Goal: Task Accomplishment & Management: Complete application form

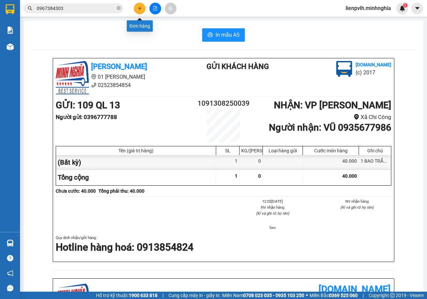
click at [132, 7] on div at bounding box center [155, 9] width 50 height 12
click at [139, 7] on icon "plus" at bounding box center [139, 8] width 5 height 5
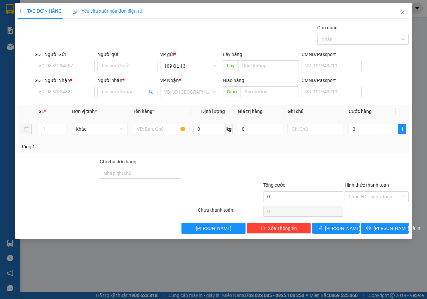
click at [174, 121] on td at bounding box center [160, 129] width 61 height 22
click at [171, 132] on input "text" at bounding box center [161, 129] width 56 height 11
click at [329, 128] on input "text" at bounding box center [316, 129] width 56 height 11
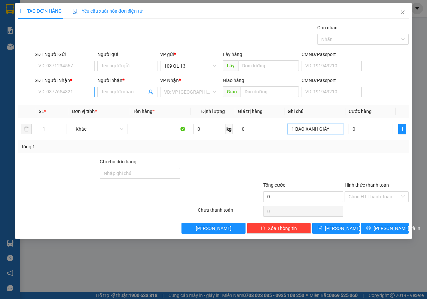
type input "1 BAO XANH GIÀY"
click at [56, 87] on input "SĐT Người Nhận *" at bounding box center [65, 92] width 60 height 11
click at [63, 104] on div "0858354575 - GIẢI PHÓNG" at bounding box center [67, 105] width 56 height 7
type input "0858354575"
type input "GIẢI PHÓNG"
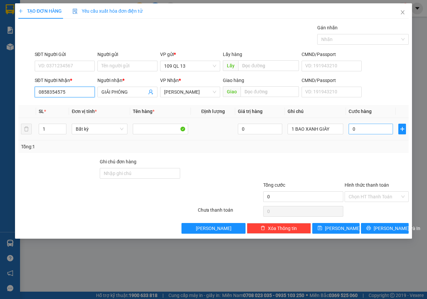
type input "0858354575"
click at [367, 126] on input "0" at bounding box center [371, 129] width 44 height 11
type input "1"
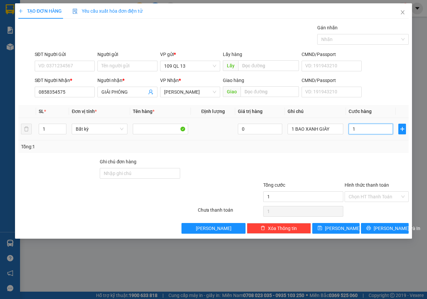
type input "12"
type input "120"
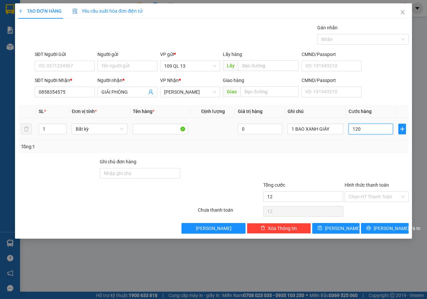
type input "120"
type input "120.000"
click at [395, 231] on span "[PERSON_NAME] và In" at bounding box center [397, 228] width 47 height 7
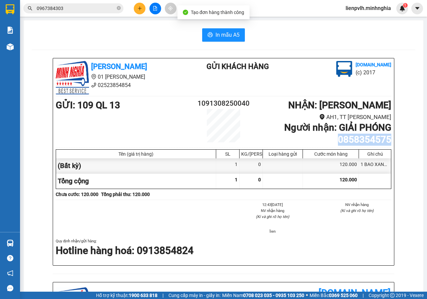
drag, startPoint x: 327, startPoint y: 139, endPoint x: 389, endPoint y: 138, distance: 62.1
click at [393, 139] on div "[PERSON_NAME] 01 Đinh Tiên Hoàng 02523854854 Gửi khách hàng [DOMAIN_NAME] (c) 2…" at bounding box center [224, 288] width 384 height 460
copy b "0858354575"
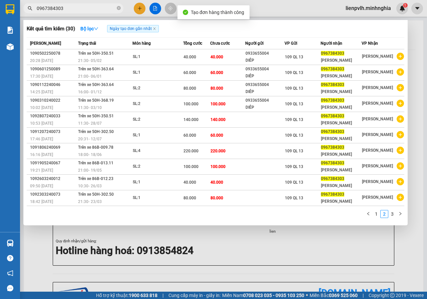
click at [80, 9] on input "0967384303" at bounding box center [76, 8] width 79 height 7
click at [79, 9] on input "0967384303" at bounding box center [76, 8] width 79 height 7
paste input "858354575"
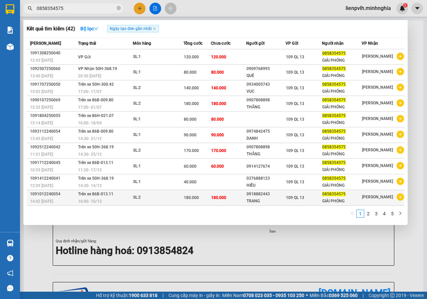
type input "0858354575"
click at [166, 192] on td "SL: 2" at bounding box center [158, 198] width 51 height 16
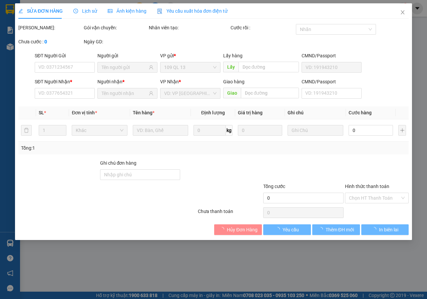
type input "0918882443"
type input "0858354575"
type input "180.000"
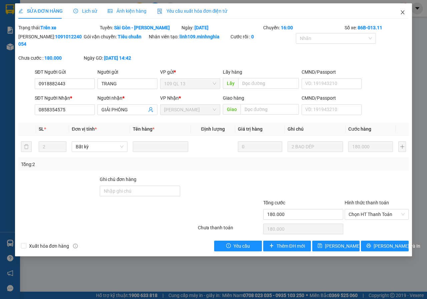
click at [401, 11] on icon "close" at bounding box center [402, 12] width 5 height 5
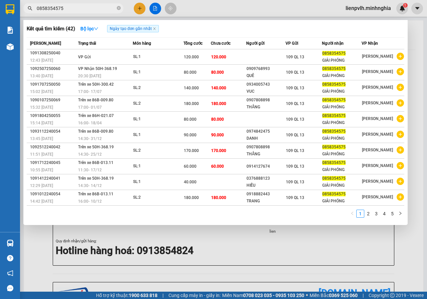
click at [93, 9] on input "0858354575" at bounding box center [76, 8] width 79 height 7
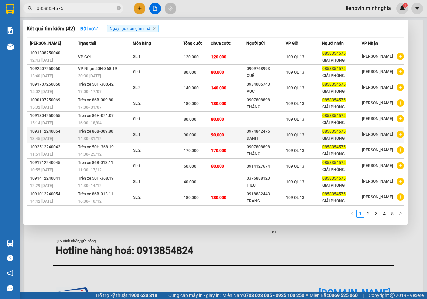
click at [156, 135] on div "SL: 1" at bounding box center [158, 134] width 50 height 7
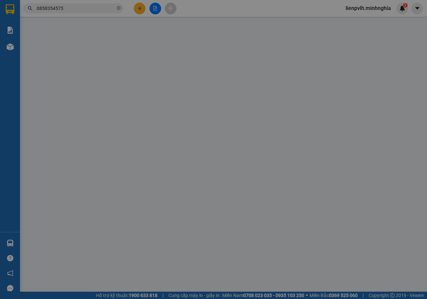
type input "0974842475"
type input "0858354575"
type input "90.000"
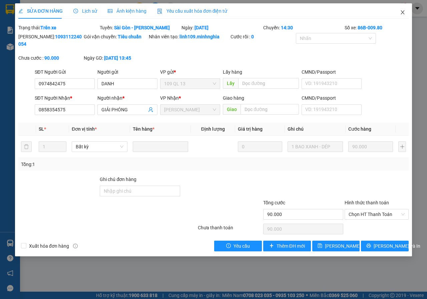
click at [402, 15] on icon "close" at bounding box center [402, 12] width 5 height 5
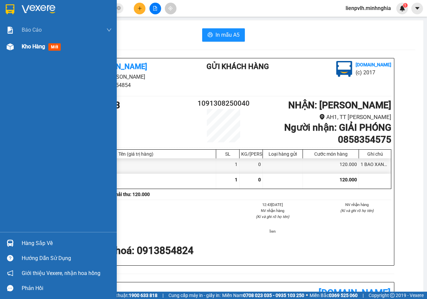
click at [13, 50] on img at bounding box center [10, 46] width 7 height 7
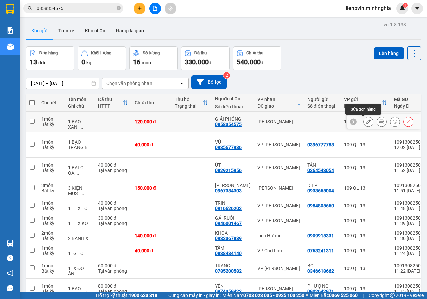
click at [366, 122] on icon at bounding box center [368, 121] width 5 height 5
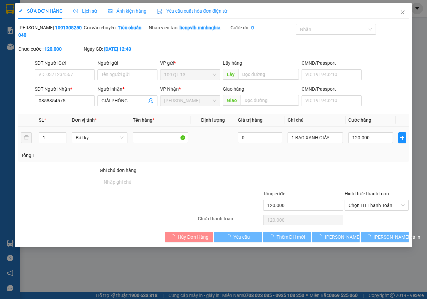
drag, startPoint x: 366, startPoint y: 145, endPoint x: 367, endPoint y: 141, distance: 3.6
click at [367, 144] on td "120.000" at bounding box center [371, 138] width 50 height 22
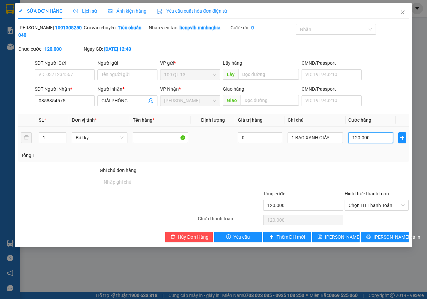
click at [368, 138] on input "120.000" at bounding box center [370, 137] width 45 height 11
type input "9"
type input "90"
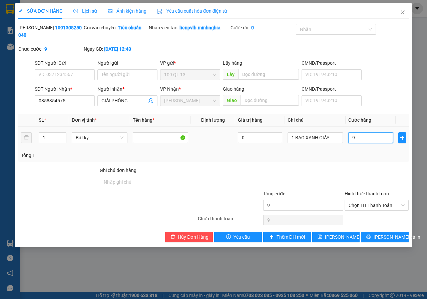
type input "90"
type input "90.000"
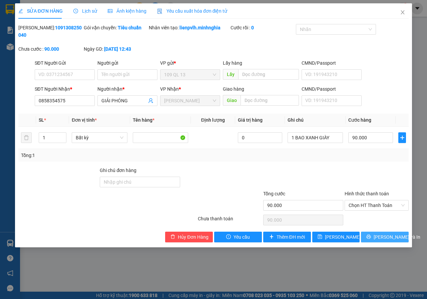
click at [388, 235] on span "[PERSON_NAME] và In" at bounding box center [397, 236] width 47 height 7
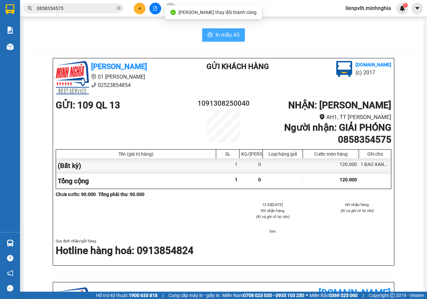
click at [236, 38] on span "In mẫu A5" at bounding box center [227, 35] width 24 height 8
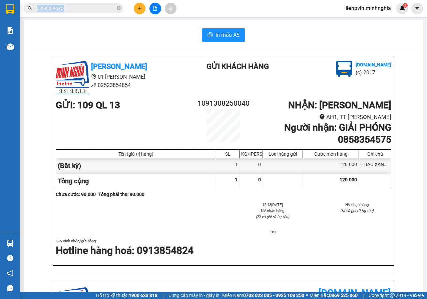
click at [130, 8] on div "Kết quả tìm kiếm ( 42 ) Bộ lọc Ngày tạo đơn gần nhất Mã ĐH Trạng thái Món hàng …" at bounding box center [90, 9] width 180 height 12
click at [137, 8] on button at bounding box center [140, 9] width 12 height 12
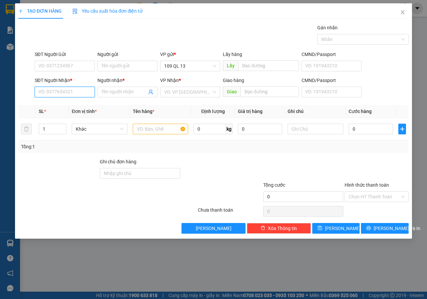
click at [72, 92] on input "SĐT Người Nhận *" at bounding box center [65, 92] width 60 height 11
click at [69, 101] on div "0827557909 - THÁI" at bounding box center [65, 105] width 60 height 11
type input "0827557909"
type input "THÁI"
type input "0827557909"
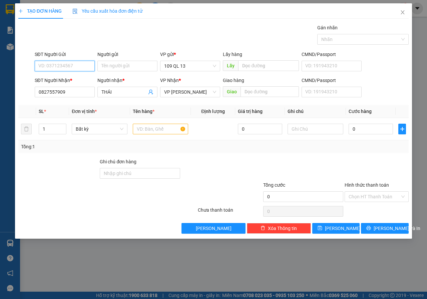
click at [69, 65] on input "SĐT Người Gửi" at bounding box center [65, 66] width 60 height 11
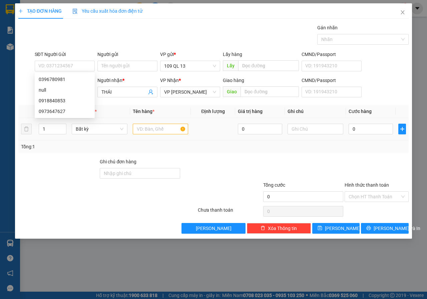
click at [181, 137] on td at bounding box center [160, 129] width 61 height 22
click at [169, 131] on input "text" at bounding box center [161, 129] width 56 height 11
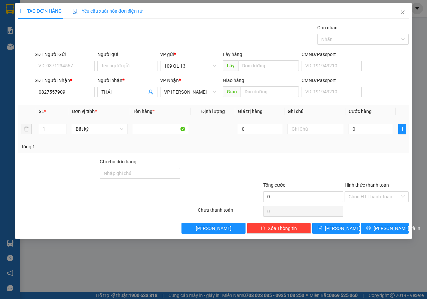
click at [318, 135] on div at bounding box center [316, 128] width 56 height 13
click at [316, 132] on input "text" at bounding box center [316, 129] width 56 height 11
type input "1 BỌC XÁM QA"
type input "3"
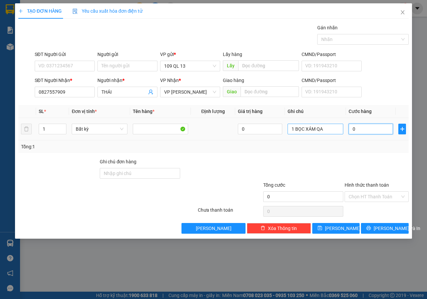
type input "3"
type input "30"
type input "30.000"
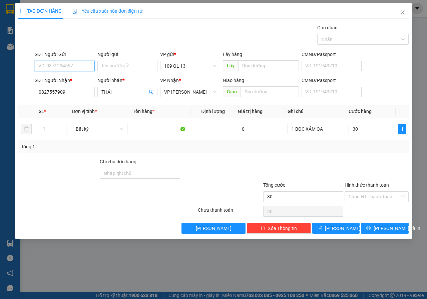
type input "30.000"
click at [58, 70] on input "SĐT Người Gửi" at bounding box center [65, 66] width 60 height 11
type input "0865852605"
click at [395, 224] on button "[PERSON_NAME] và In" at bounding box center [385, 228] width 48 height 11
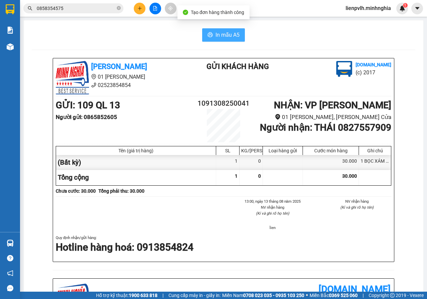
click at [218, 33] on span "In mẫu A5" at bounding box center [227, 35] width 24 height 8
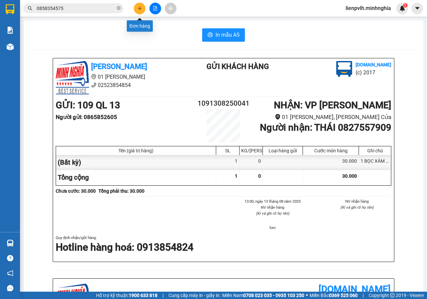
click at [139, 7] on icon "plus" at bounding box center [139, 8] width 5 height 5
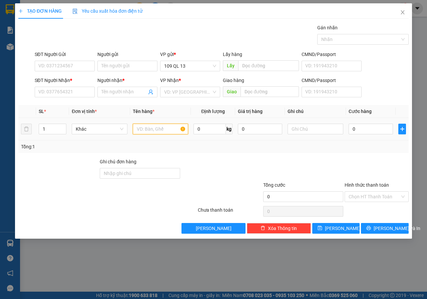
click at [155, 127] on input "text" at bounding box center [161, 129] width 56 height 11
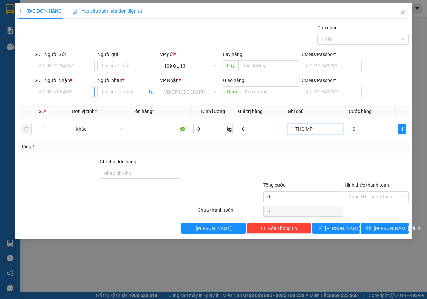
type input "1 THG MP"
click at [49, 89] on input "SĐT Người Nhận *" at bounding box center [65, 92] width 60 height 11
type input "0373773550"
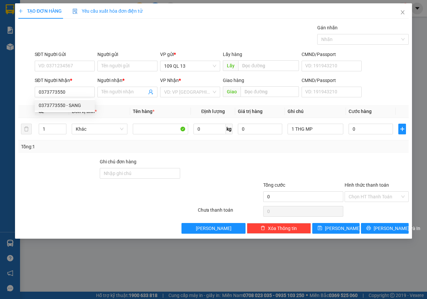
type input "SANG"
click at [77, 67] on input "SĐT Người Gửi" at bounding box center [65, 66] width 60 height 11
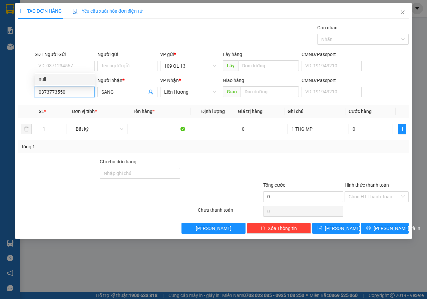
click at [74, 94] on input "0373773550" at bounding box center [65, 92] width 60 height 11
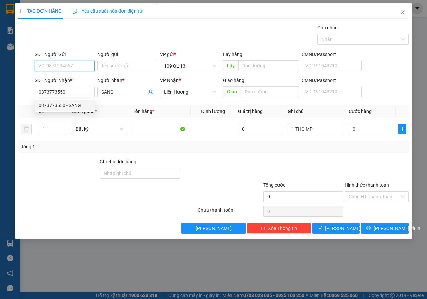
click at [76, 64] on input "SĐT Người Gửi" at bounding box center [65, 66] width 60 height 11
paste input "0373773550"
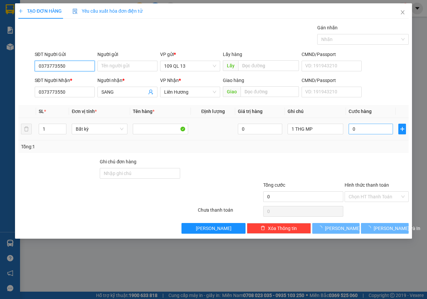
type input "0373773550"
click at [365, 132] on input "0" at bounding box center [371, 129] width 44 height 11
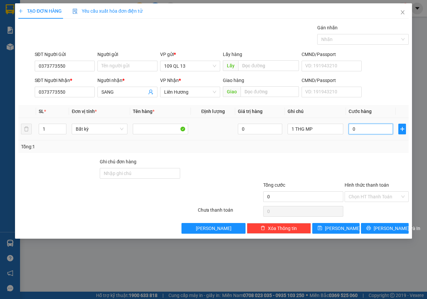
type input "4"
type input "40"
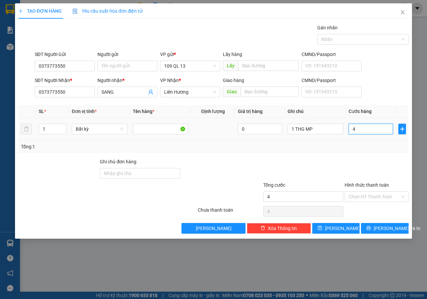
type input "40"
type input "40.000"
click at [393, 86] on div "SĐT Người Nhận * 0373773550 Người nhận * SANG VP Nhận * Liên Hương Giao hàng Gi…" at bounding box center [221, 88] width 377 height 23
click at [378, 198] on input "Hình thức thanh toán" at bounding box center [374, 197] width 51 height 10
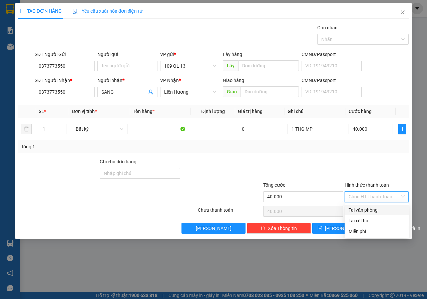
click at [372, 209] on div "Tại văn phòng" at bounding box center [377, 209] width 56 height 7
type input "0"
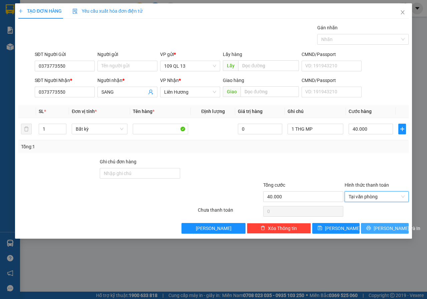
click at [398, 233] on button "[PERSON_NAME] và In" at bounding box center [385, 228] width 48 height 11
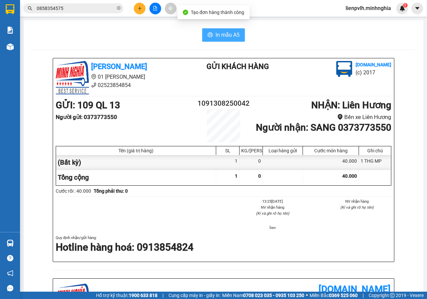
click at [239, 33] on button "In mẫu A5" at bounding box center [223, 34] width 43 height 13
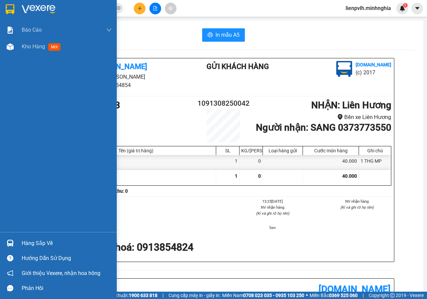
click at [7, 46] on img at bounding box center [10, 46] width 7 height 7
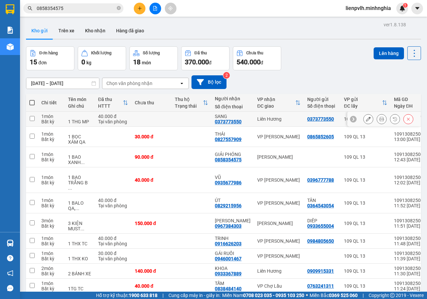
click at [366, 121] on icon at bounding box center [368, 119] width 5 height 5
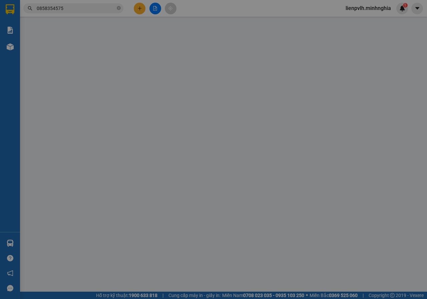
type input "0373773550"
type input "40.000"
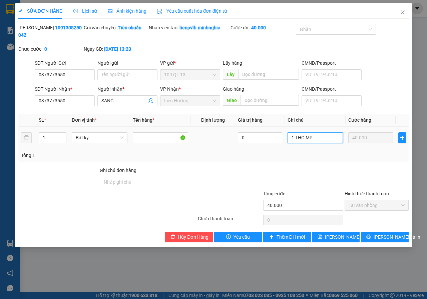
click at [324, 139] on input "1 THG MP" at bounding box center [315, 137] width 55 height 11
type input "1 THG THỰC PHẨM"
click at [325, 235] on button "[PERSON_NAME] thay đổi" at bounding box center [336, 237] width 48 height 11
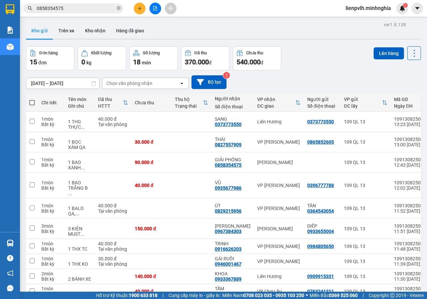
click at [135, 11] on button at bounding box center [140, 9] width 12 height 12
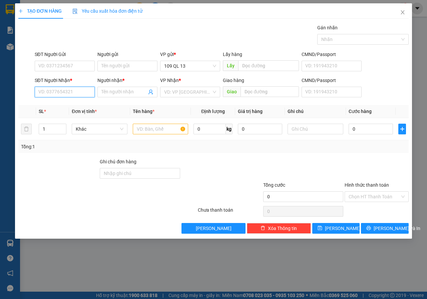
click at [60, 91] on input "SĐT Người Nhận *" at bounding box center [65, 92] width 60 height 11
drag, startPoint x: 62, startPoint y: 103, endPoint x: 66, endPoint y: 89, distance: 14.6
click at [62, 103] on div "0865391339 - NK THI" at bounding box center [65, 105] width 52 height 7
type input "0865391339"
type input "NK THI"
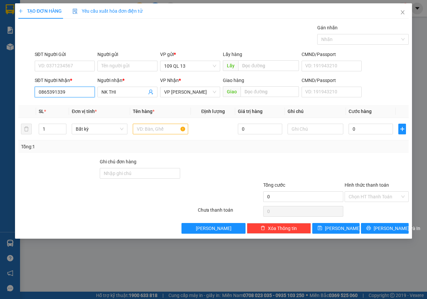
type input "0865391339"
click at [72, 75] on form "SĐT Người Gửi VD: 0371234567 Người gửi Tên người gửi VP gửi * 109 QL 13 Lấy hàn…" at bounding box center [213, 75] width 390 height 49
click at [73, 63] on input "SĐT Người Gửi" at bounding box center [65, 66] width 60 height 11
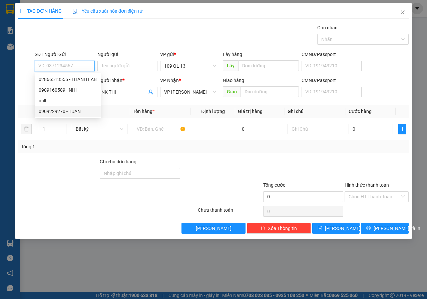
click at [88, 108] on div "0909229270 - TUẤN" at bounding box center [68, 111] width 58 height 7
type input "0909229270"
type input "TUẤN"
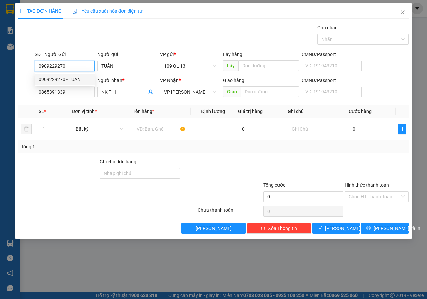
click at [176, 95] on span "VP [PERSON_NAME]" at bounding box center [190, 92] width 52 height 10
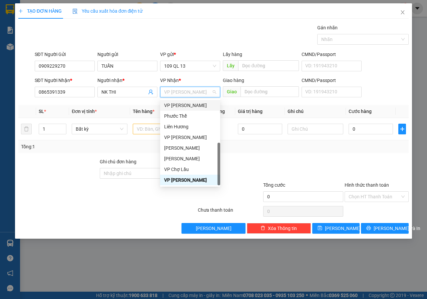
click at [184, 105] on div "VP [PERSON_NAME]" at bounding box center [190, 105] width 52 height 7
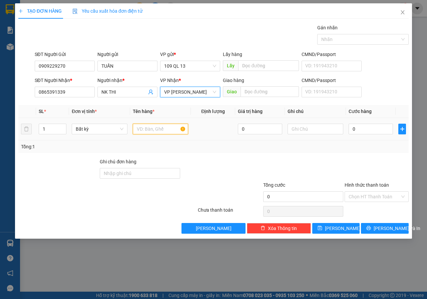
click at [161, 126] on input "text" at bounding box center [161, 129] width 56 height 11
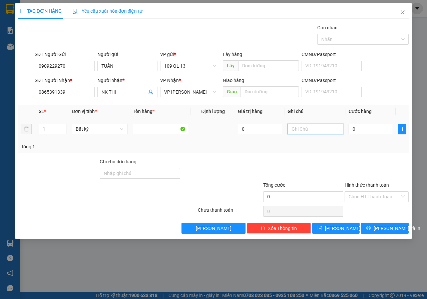
click at [305, 130] on input "text" at bounding box center [316, 129] width 56 height 11
type input "1 HỘP RĂNG"
type input "3"
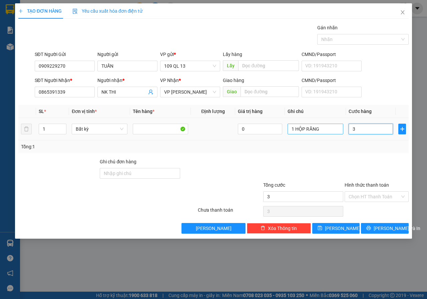
type input "30"
type input "30.000"
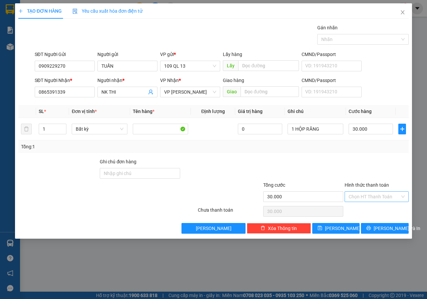
click at [368, 200] on input "Hình thức thanh toán" at bounding box center [374, 197] width 51 height 10
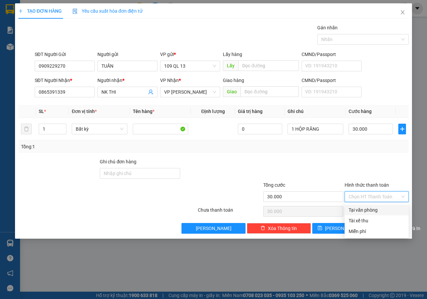
click at [364, 209] on div "Tại văn phòng" at bounding box center [377, 209] width 56 height 7
type input "0"
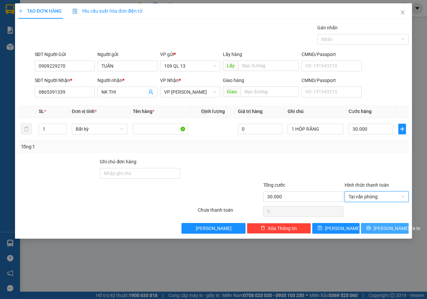
click at [406, 230] on button "[PERSON_NAME] và In" at bounding box center [385, 228] width 48 height 11
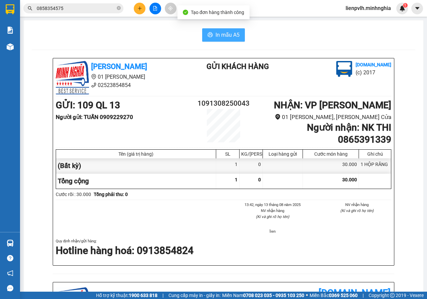
click at [228, 31] on span "In mẫu A5" at bounding box center [227, 35] width 24 height 8
click at [139, 8] on button at bounding box center [140, 9] width 12 height 12
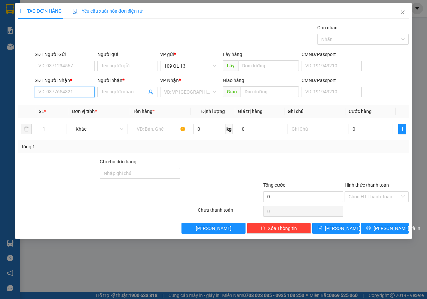
click at [64, 94] on input "SĐT Người Nhận *" at bounding box center [65, 92] width 60 height 11
click at [84, 103] on div "0941534292 - SƯƠNG" at bounding box center [65, 105] width 52 height 7
type input "0941534292"
type input "SƯƠNG"
type input "0941534292"
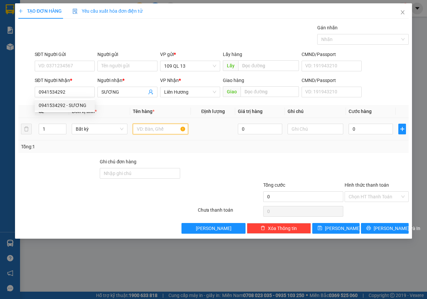
click at [171, 132] on input "text" at bounding box center [161, 129] width 56 height 11
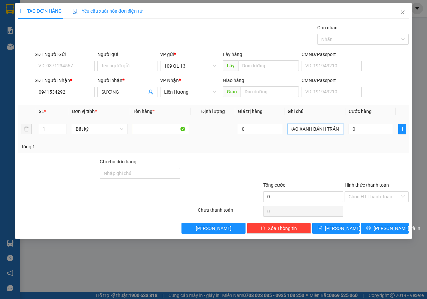
scroll to position [0, 9]
type input "1 BAO XANH BÁNH TRÁNG"
type input "4"
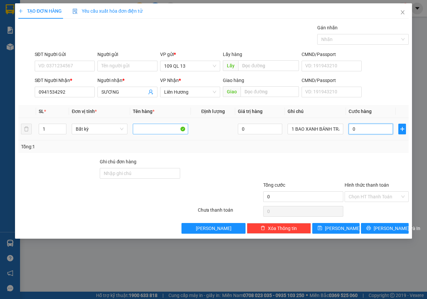
type input "4"
type input "40"
type input "40.000"
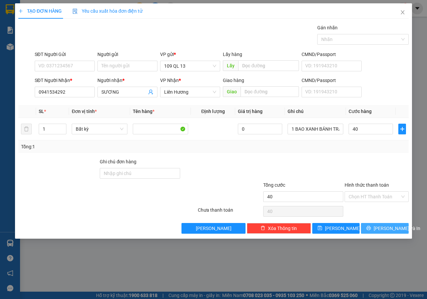
type input "40.000"
click at [371, 227] on icon "printer" at bounding box center [368, 228] width 5 height 5
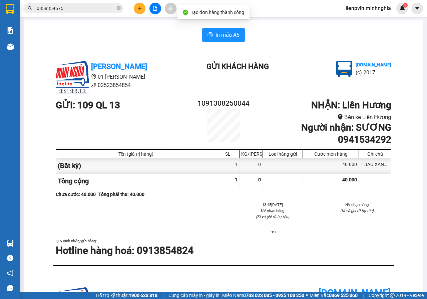
click at [227, 42] on div "In mẫu A5 [PERSON_NAME] 01 Đinh Tiên Hoàng 02523854854 Gửi khách hàng [DOMAIN_N…" at bounding box center [224, 273] width 400 height 506
click at [226, 38] on span "In mẫu A5" at bounding box center [227, 35] width 24 height 8
click at [140, 11] on button at bounding box center [140, 9] width 12 height 12
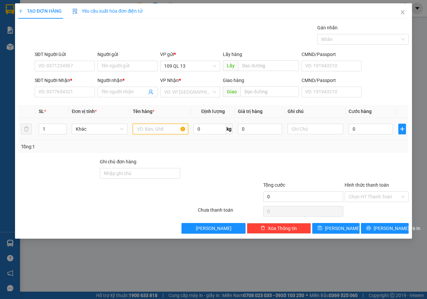
drag, startPoint x: 153, startPoint y: 124, endPoint x: 152, endPoint y: 128, distance: 4.1
click at [152, 124] on input "text" at bounding box center [161, 129] width 56 height 11
click at [152, 128] on input "text" at bounding box center [161, 129] width 56 height 11
click at [81, 87] on input "SĐT Người Nhận *" at bounding box center [65, 92] width 60 height 11
click at [79, 89] on input "SĐT Người Nhận *" at bounding box center [65, 92] width 60 height 11
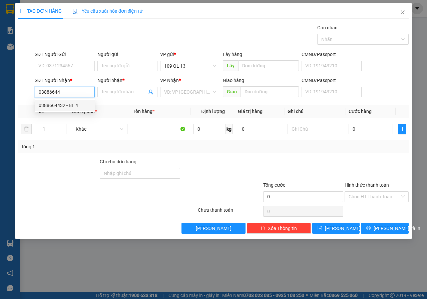
click at [81, 104] on div "0388664432 - BÉ 4" at bounding box center [65, 105] width 52 height 7
type input "0388664432"
type input "BÉ 4"
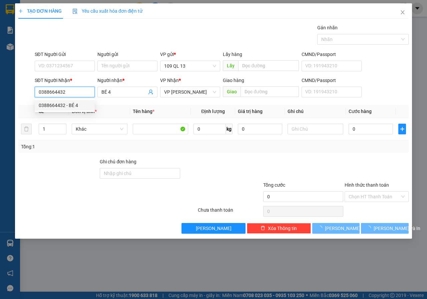
type input "0388664432"
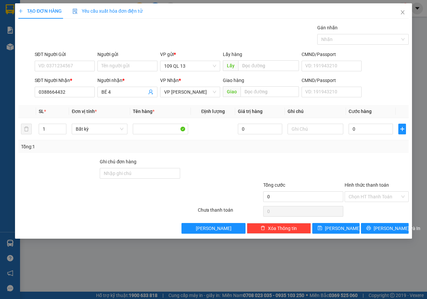
click at [78, 77] on div "SĐT Người Nhận *" at bounding box center [65, 80] width 60 height 7
click at [78, 87] on input "0388664432" at bounding box center [65, 92] width 60 height 11
click at [81, 71] on input "SĐT Người Gửi" at bounding box center [65, 66] width 60 height 11
click at [76, 76] on div "0364498017 - XUÂN" at bounding box center [65, 79] width 52 height 7
type input "0364498017"
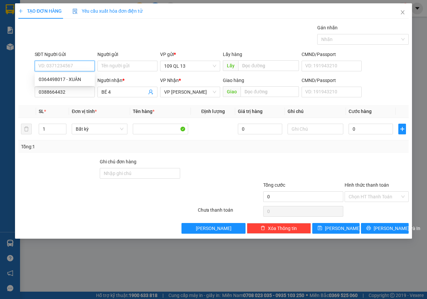
type input "XUÂN"
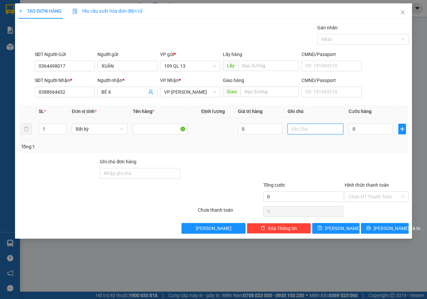
click at [308, 124] on input "text" at bounding box center [316, 129] width 56 height 11
type input "1 BỌC ĐEN BÁNH"
type input "4"
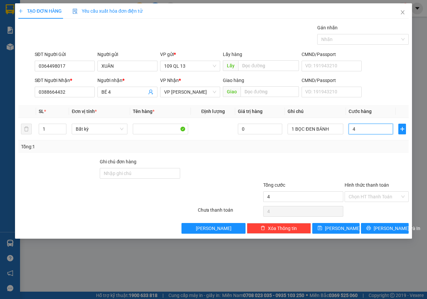
type input "40"
type input "40.000"
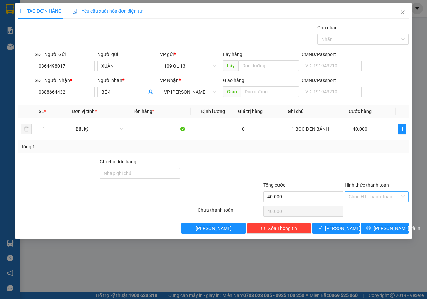
click at [377, 196] on input "Hình thức thanh toán" at bounding box center [374, 197] width 51 height 10
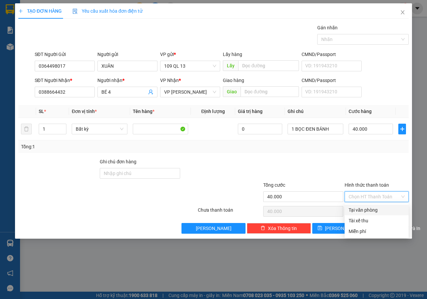
click at [372, 209] on div "Tại văn phòng" at bounding box center [377, 209] width 56 height 7
type input "0"
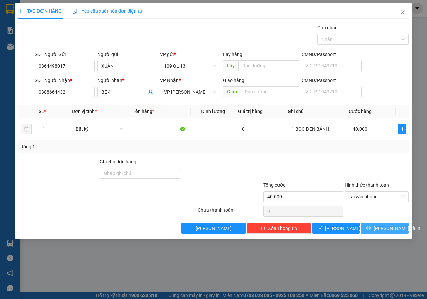
click at [381, 227] on span "[PERSON_NAME] và In" at bounding box center [397, 228] width 47 height 7
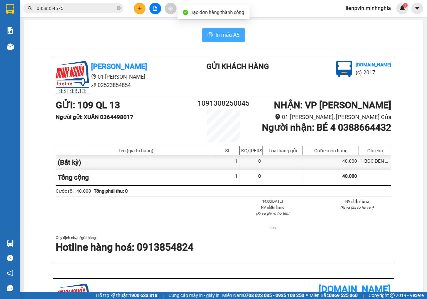
click at [210, 36] on button "In mẫu A5" at bounding box center [223, 34] width 43 height 13
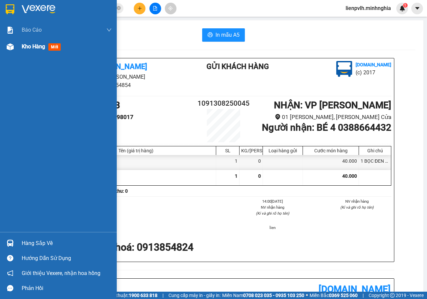
click at [10, 49] on img at bounding box center [10, 46] width 7 height 7
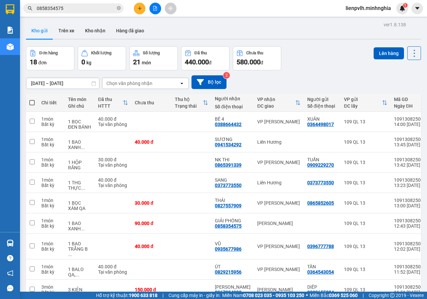
click at [32, 103] on span at bounding box center [31, 102] width 5 height 5
click at [32, 99] on input "checkbox" at bounding box center [32, 99] width 0 height 0
checkbox input "true"
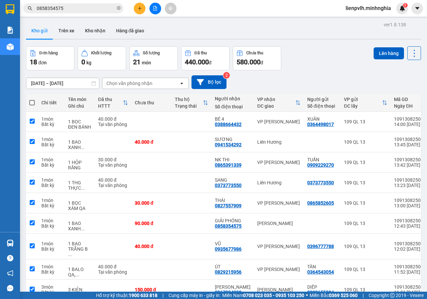
checkbox input "true"
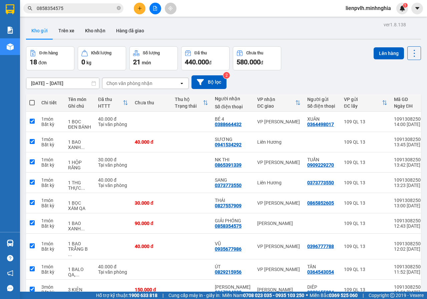
checkbox input "true"
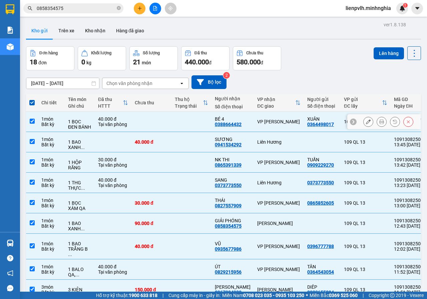
scroll to position [48, 0]
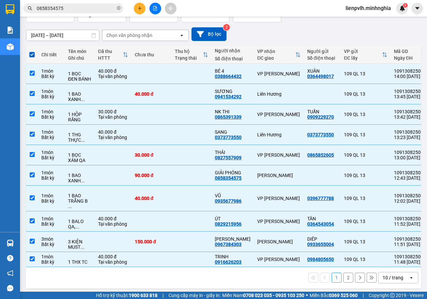
click at [343, 276] on button "2" at bounding box center [348, 278] width 10 height 10
checkbox input "false"
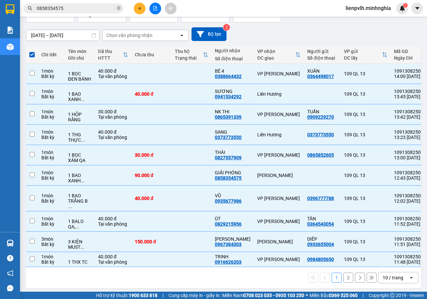
checkbox input "false"
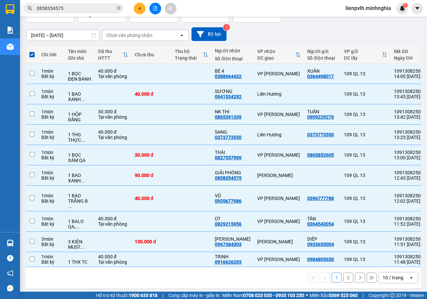
checkbox input "false"
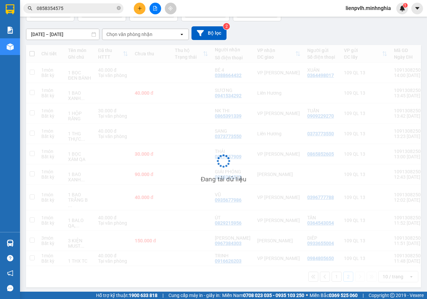
scroll to position [31, 0]
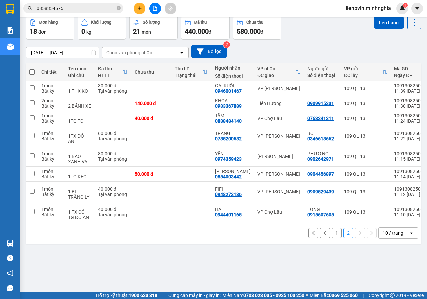
click at [33, 72] on span at bounding box center [31, 71] width 5 height 5
click at [32, 69] on input "checkbox" at bounding box center [32, 69] width 0 height 0
checkbox input "true"
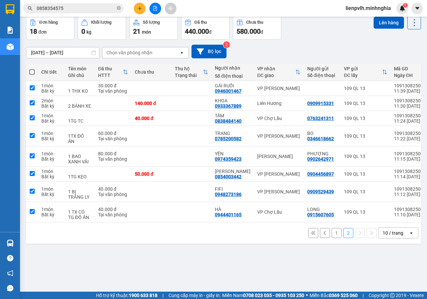
checkbox input "true"
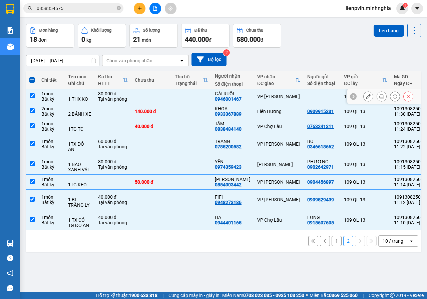
scroll to position [0, 0]
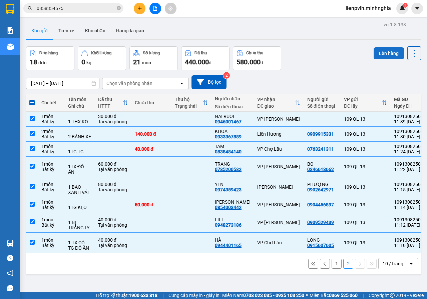
click at [377, 51] on button "Lên hàng" at bounding box center [389, 53] width 30 height 12
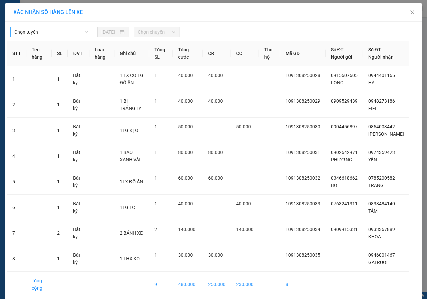
click at [63, 31] on span "Chọn tuyến" at bounding box center [51, 32] width 74 height 10
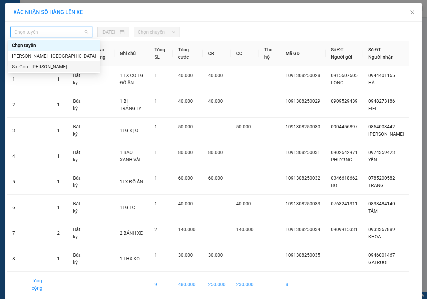
click at [42, 64] on div "Sài Gòn - [PERSON_NAME]" at bounding box center [54, 66] width 84 height 7
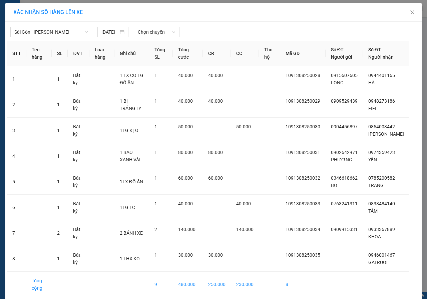
click at [181, 33] on div at bounding box center [266, 32] width 171 height 11
click at [156, 37] on span "Chọn chuyến" at bounding box center [156, 32] width 37 height 10
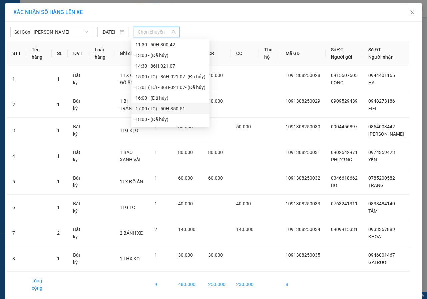
scroll to position [63, 0]
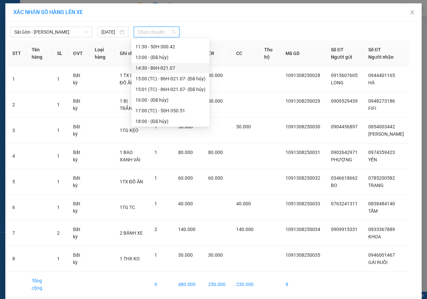
click at [174, 69] on div "14:30 - 86H-021.07" at bounding box center [170, 67] width 70 height 7
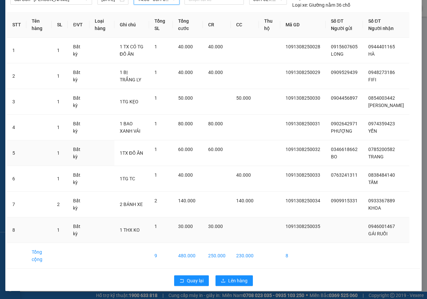
scroll to position [40, 0]
click at [245, 282] on button "Lên hàng" at bounding box center [233, 281] width 37 height 11
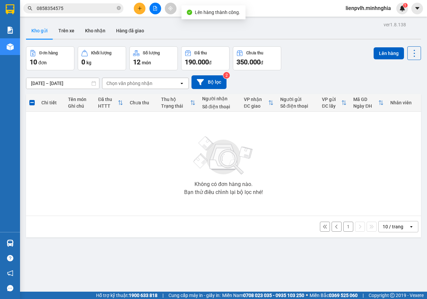
click at [343, 225] on button "1" at bounding box center [348, 227] width 10 height 10
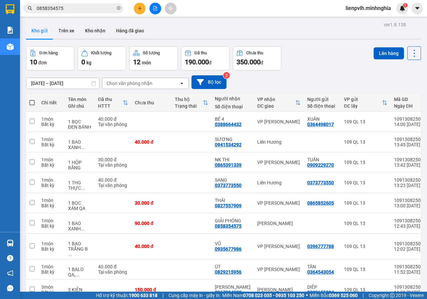
click at [33, 102] on span at bounding box center [31, 102] width 5 height 5
click at [32, 99] on input "checkbox" at bounding box center [32, 99] width 0 height 0
checkbox input "true"
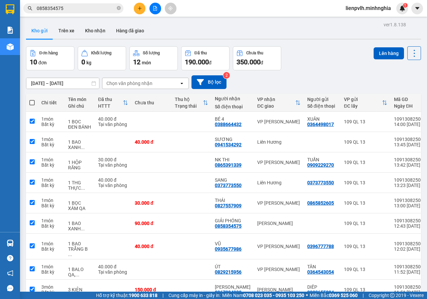
checkbox input "true"
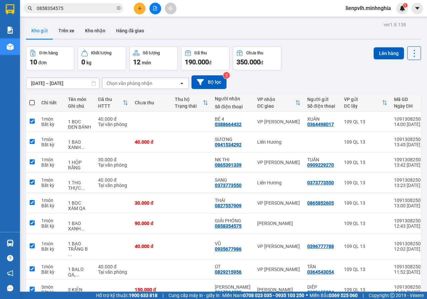
checkbox input "true"
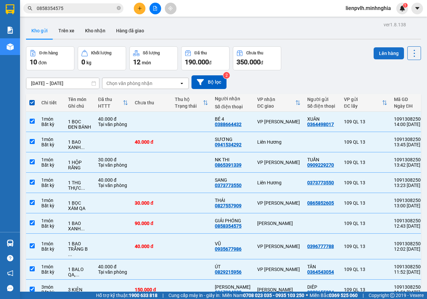
click at [377, 55] on button "Lên hàng" at bounding box center [389, 53] width 30 height 12
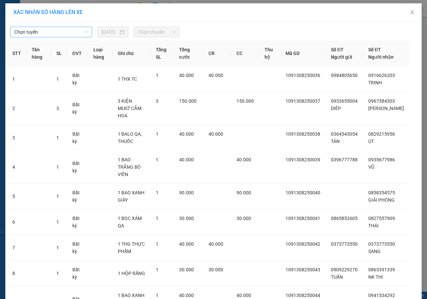
click at [57, 33] on span "Chọn tuyến" at bounding box center [51, 32] width 74 height 10
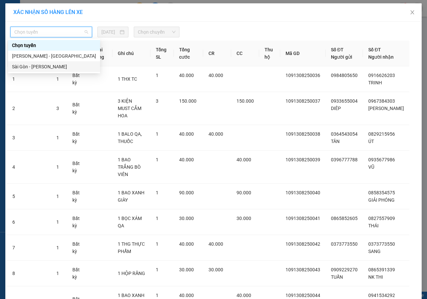
click at [35, 65] on div "Sài Gòn - [PERSON_NAME]" at bounding box center [54, 66] width 84 height 7
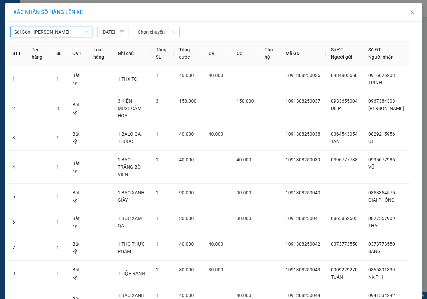
drag, startPoint x: 171, startPoint y: 29, endPoint x: 162, endPoint y: 36, distance: 11.6
click at [169, 30] on span "Chọn chuyến" at bounding box center [156, 32] width 37 height 10
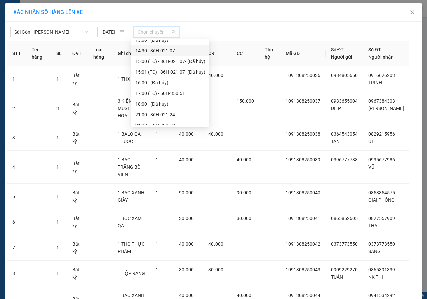
scroll to position [63, 0]
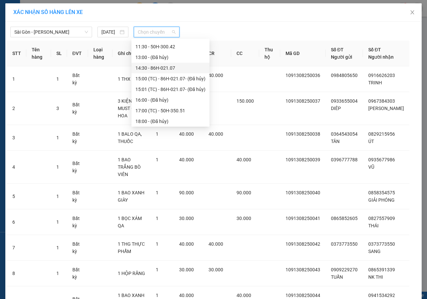
click at [153, 67] on div "14:30 - 86H-021.07" at bounding box center [170, 67] width 70 height 7
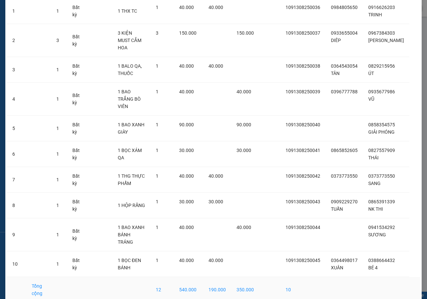
scroll to position [91, 0]
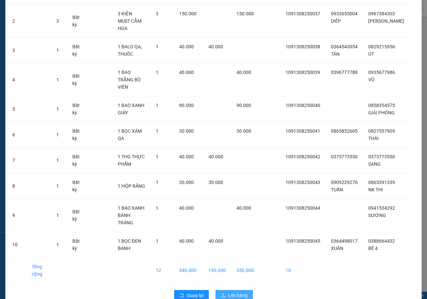
click at [238, 292] on span "Lên hàng" at bounding box center [237, 295] width 19 height 7
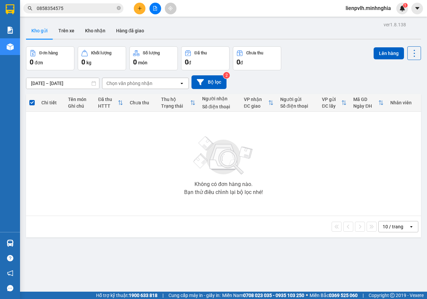
click at [140, 5] on button at bounding box center [140, 9] width 12 height 12
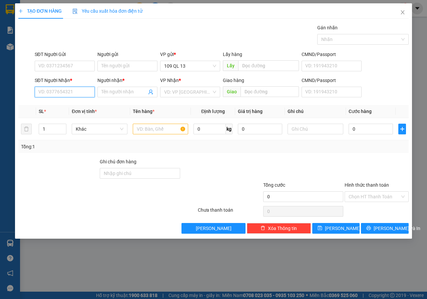
click at [59, 88] on input "SĐT Người Nhận *" at bounding box center [65, 92] width 60 height 11
drag, startPoint x: 69, startPoint y: 105, endPoint x: 174, endPoint y: 124, distance: 106.8
click at [69, 105] on div "0903972734 - QC [PERSON_NAME]" at bounding box center [75, 105] width 73 height 7
type input "0903972734"
type input "QC [PERSON_NAME]"
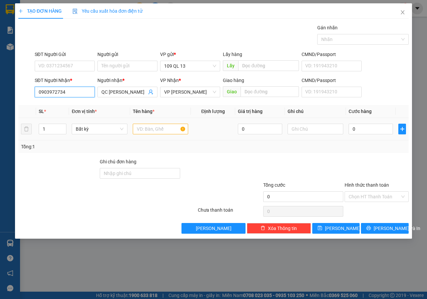
type input "0903972734"
click at [163, 130] on input "text" at bounding box center [161, 129] width 56 height 11
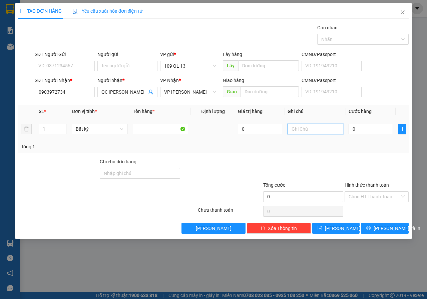
click at [318, 126] on input "text" at bounding box center [316, 129] width 56 height 11
type input "1 CỤC ĐEN QA"
type input "3"
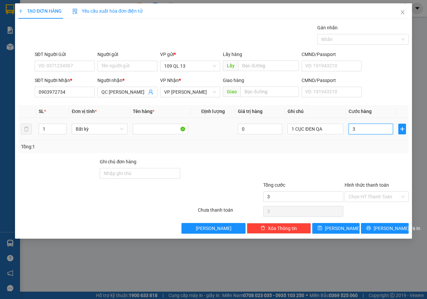
type input "30"
type input "30.000"
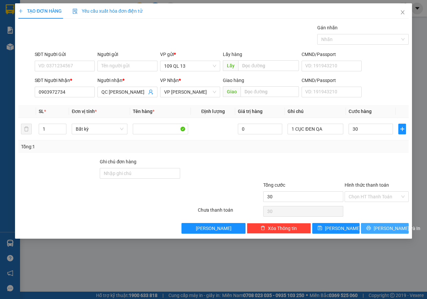
type input "30.000"
click at [399, 228] on button "[PERSON_NAME] và In" at bounding box center [385, 228] width 48 height 11
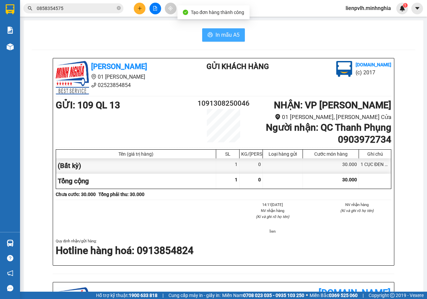
click at [231, 35] on span "In mẫu A5" at bounding box center [227, 35] width 24 height 8
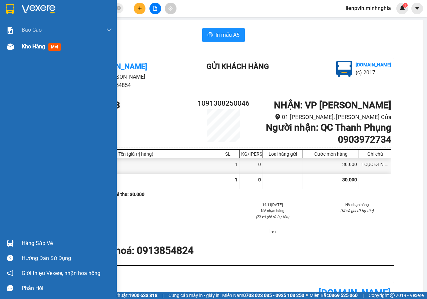
click at [2, 53] on div "Kho hàng mới" at bounding box center [58, 46] width 117 height 17
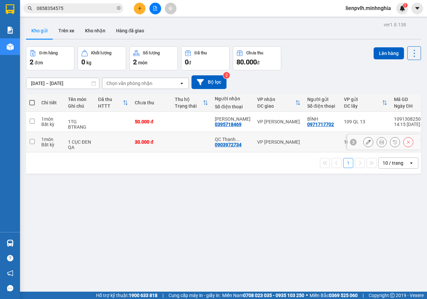
click at [281, 140] on div "VP [PERSON_NAME]" at bounding box center [278, 141] width 43 height 5
checkbox input "true"
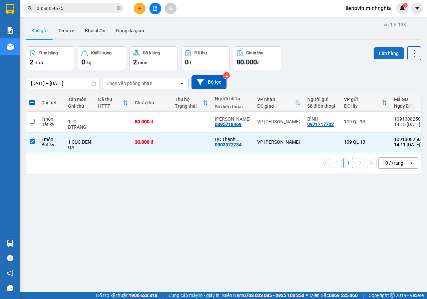
click at [384, 56] on button "Lên hàng" at bounding box center [389, 53] width 30 height 12
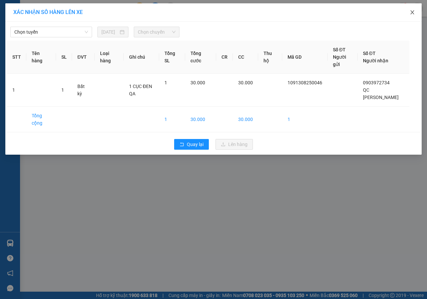
click at [412, 16] on span "Close" at bounding box center [412, 12] width 19 height 19
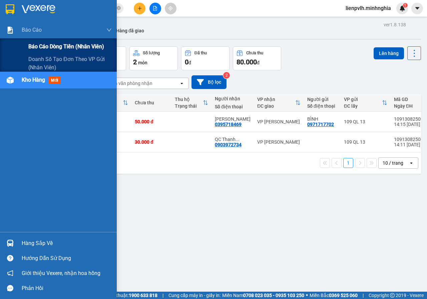
click at [24, 47] on div "Báo cáo dòng tiền (nhân viên)" at bounding box center [58, 46] width 117 height 17
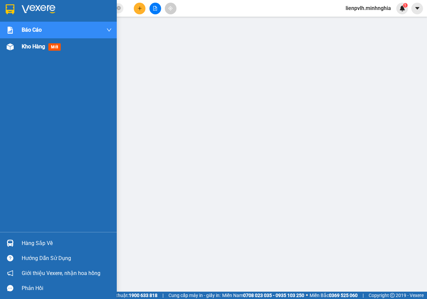
click at [31, 49] on span "Kho hàng" at bounding box center [33, 46] width 23 height 6
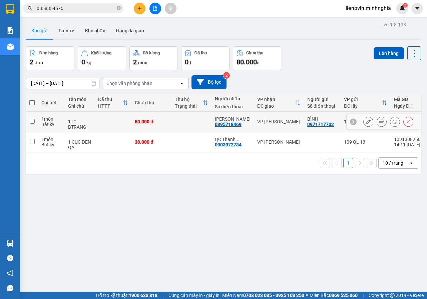
click at [268, 121] on div "VP [PERSON_NAME]" at bounding box center [278, 121] width 43 height 5
checkbox input "true"
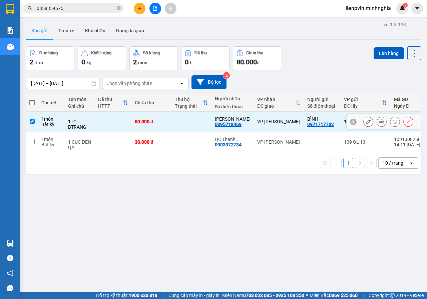
click at [263, 139] on div "VP [PERSON_NAME]" at bounding box center [278, 141] width 43 height 5
checkbox input "true"
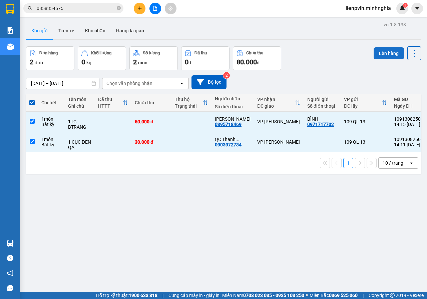
click at [374, 48] on button "Lên hàng" at bounding box center [389, 53] width 30 height 12
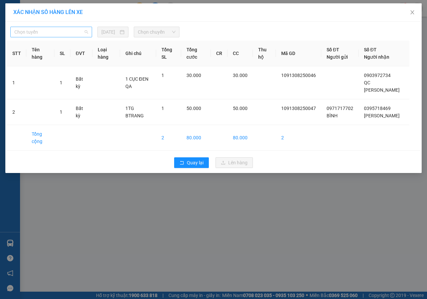
click at [35, 32] on span "Chọn tuyến" at bounding box center [51, 32] width 74 height 10
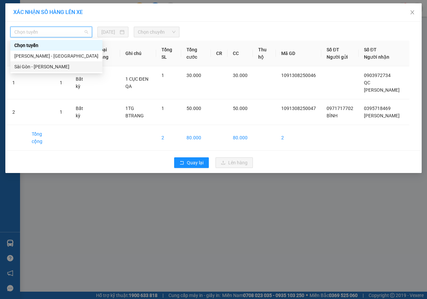
click at [38, 65] on div "Sài Gòn - [PERSON_NAME]" at bounding box center [56, 66] width 84 height 7
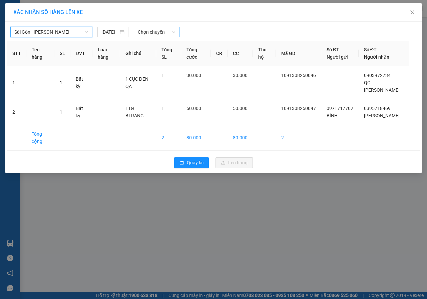
click at [166, 35] on span "Chọn chuyến" at bounding box center [156, 32] width 37 height 10
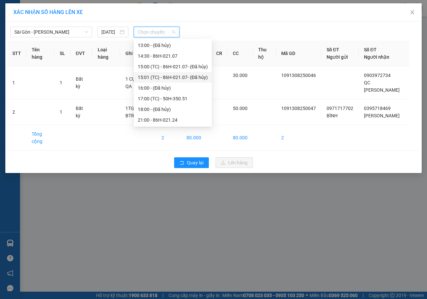
scroll to position [29, 0]
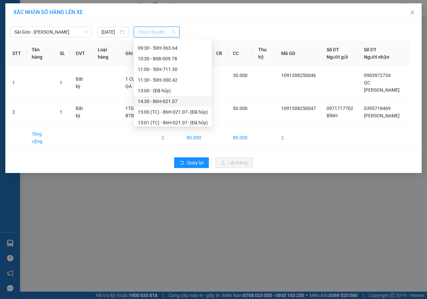
click at [156, 98] on div "14:30 - 86H-021.07" at bounding box center [173, 101] width 70 height 7
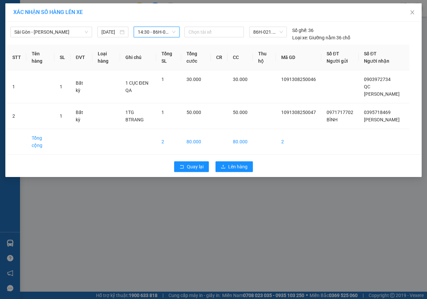
click at [251, 173] on div "Quay lại Lên hàng" at bounding box center [213, 166] width 413 height 17
click at [250, 170] on button "Lên hàng" at bounding box center [233, 166] width 37 height 11
